Goal: Ask a question

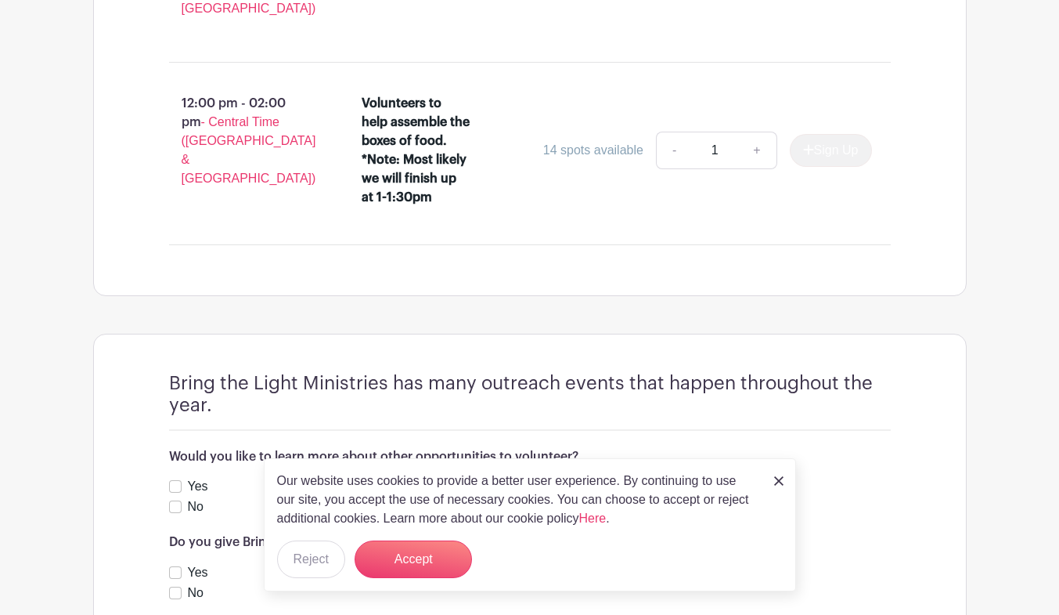
scroll to position [1495, 0]
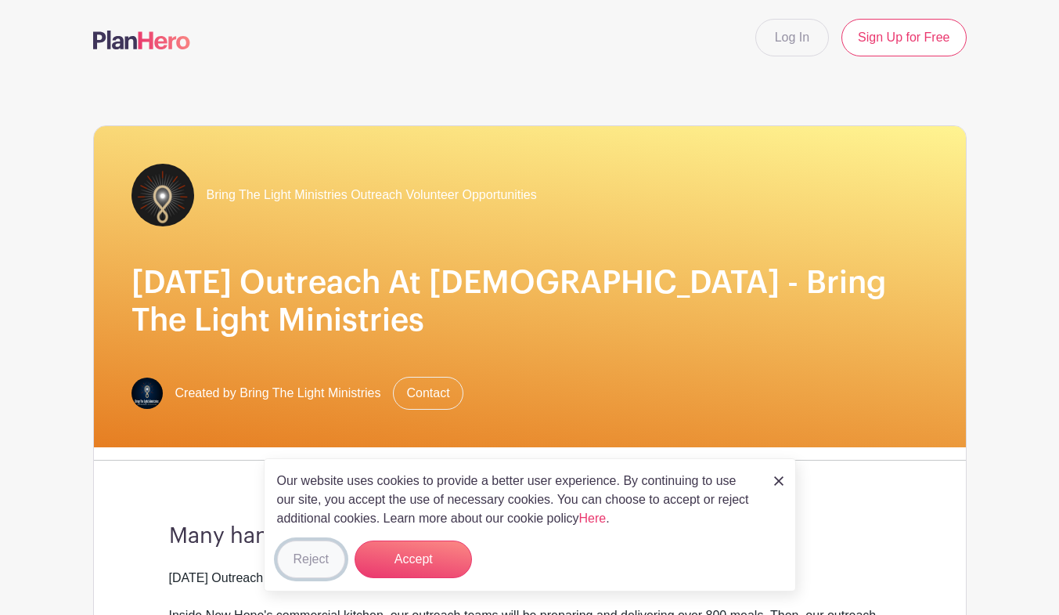
click at [322, 574] on button "Reject" at bounding box center [311, 559] width 68 height 38
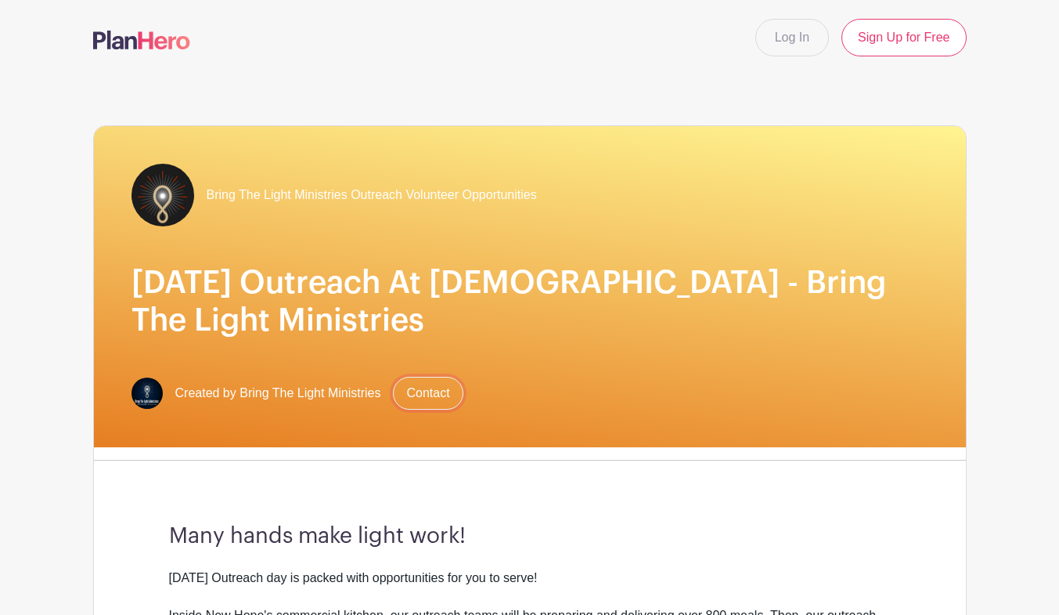
click at [426, 393] on link "Contact" at bounding box center [428, 393] width 70 height 33
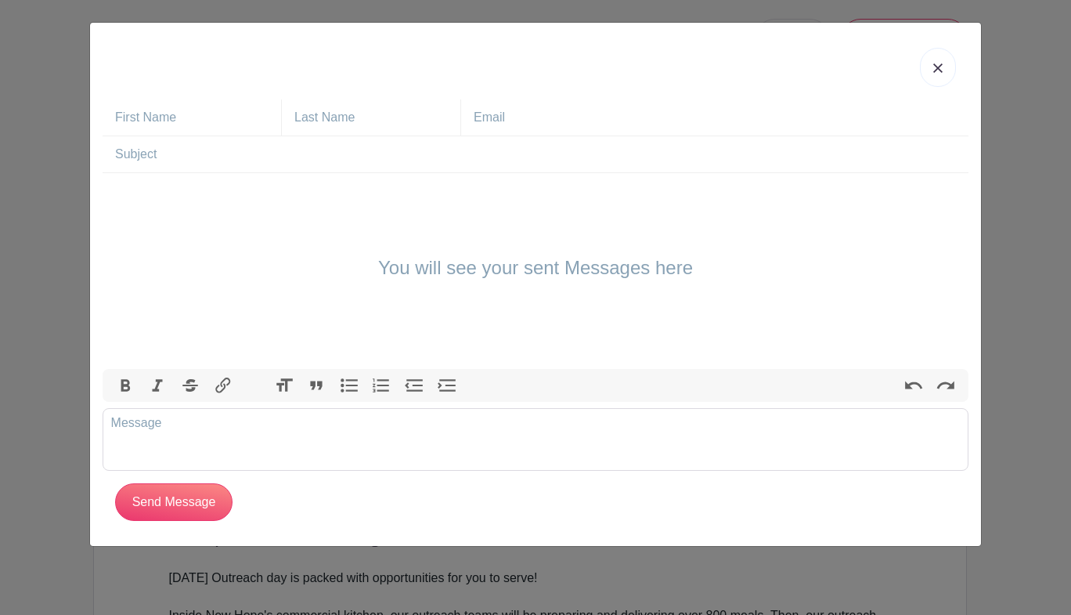
click at [164, 117] on input "text" at bounding box center [198, 117] width 166 height 36
type input "[PERSON_NAME]"
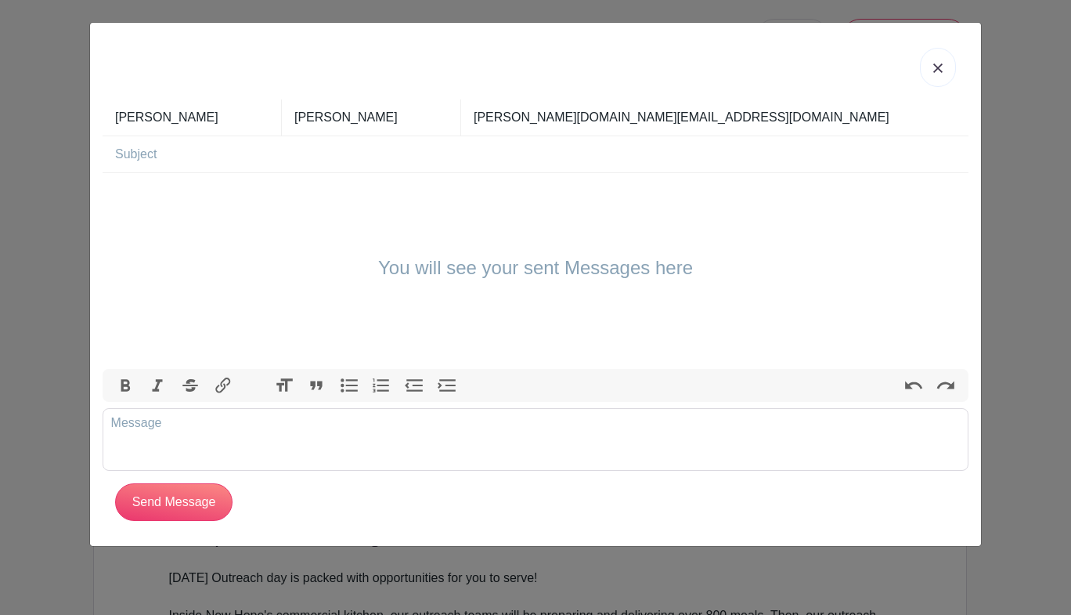
drag, startPoint x: 611, startPoint y: 121, endPoint x: 463, endPoint y: 118, distance: 148.0
drag, startPoint x: 463, startPoint y: 118, endPoint x: 687, endPoint y: 94, distance: 226.0
click at [687, 94] on div at bounding box center [536, 67] width 866 height 64
drag, startPoint x: 662, startPoint y: 119, endPoint x: 460, endPoint y: 132, distance: 202.4
click at [460, 132] on div "Tiffany Trueblood [DOMAIN_NAME][EMAIL_ADDRESS][DOMAIN_NAME]" at bounding box center [536, 117] width 866 height 37
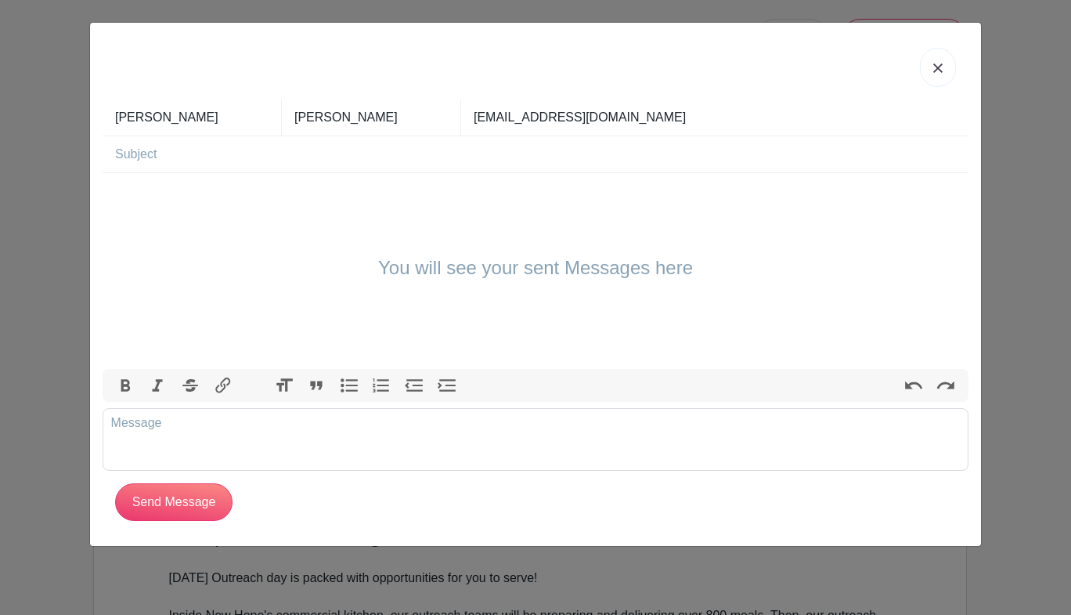
type input "[EMAIL_ADDRESS][DOMAIN_NAME]"
type input "Volunteer Opportunities"
click at [227, 435] on trix-editor at bounding box center [536, 439] width 866 height 63
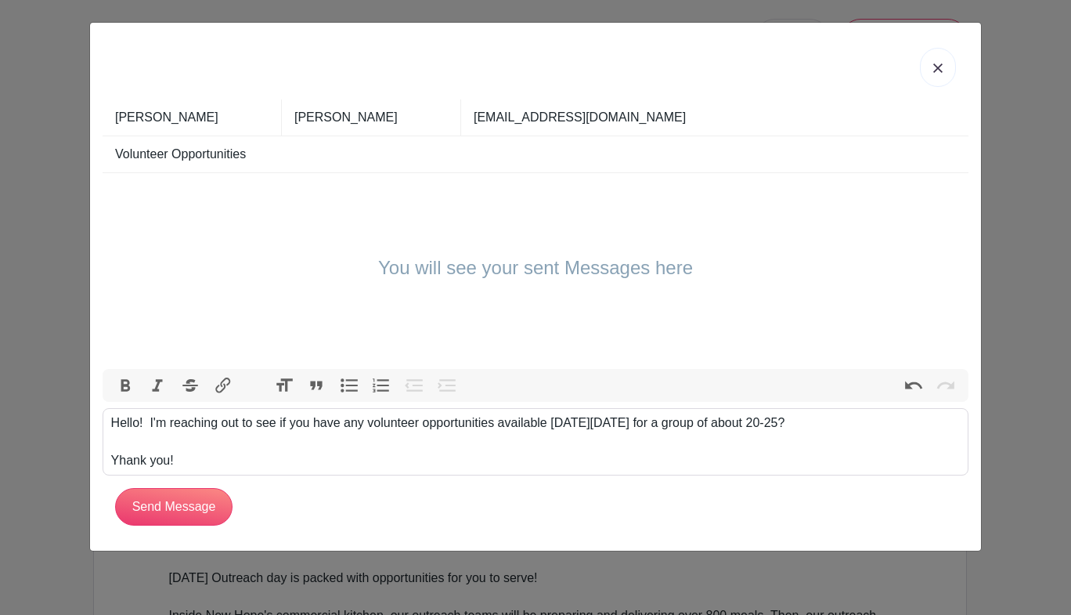
click at [120, 459] on div "Hello! I'm reaching out to see if you have any volunteer opportunities availabl…" at bounding box center [535, 441] width 849 height 56
type trix-editor "<div>Hello!&nbsp; I'm reaching out to see if you have any volunteer opportuniti…"
click at [160, 518] on input "Send Message" at bounding box center [173, 507] width 117 height 38
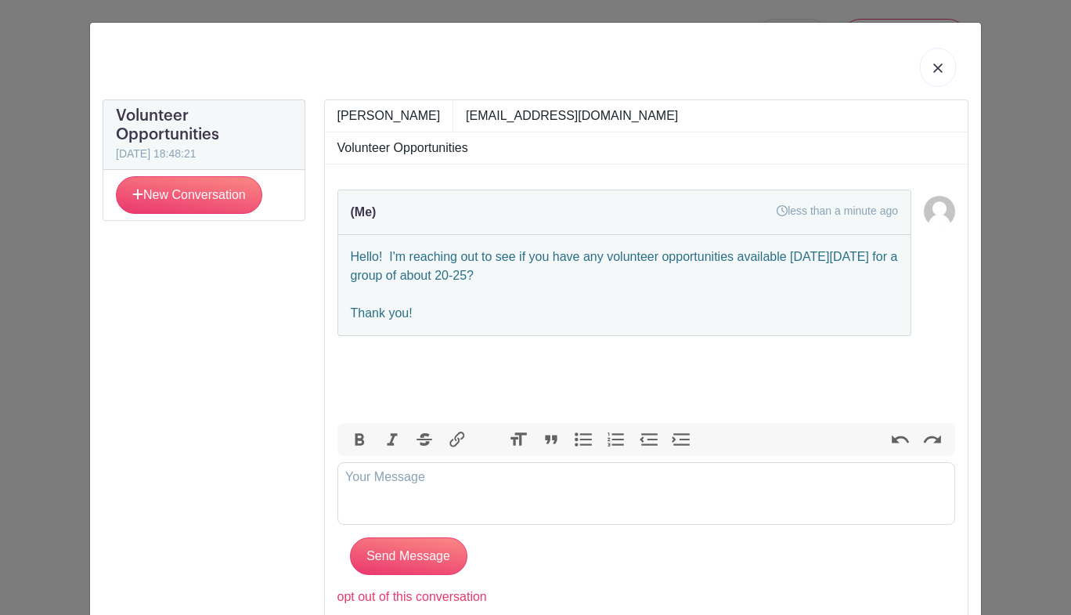
click at [940, 61] on link at bounding box center [938, 67] width 36 height 39
